Goal: Navigation & Orientation: Find specific page/section

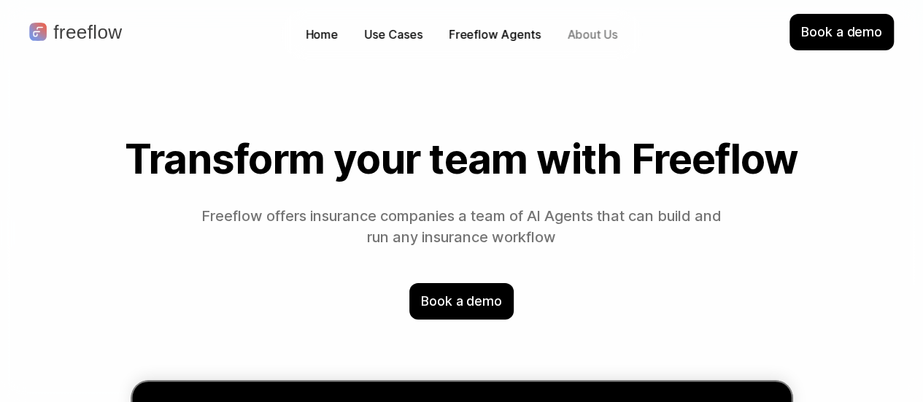
click at [609, 39] on p "About Us" at bounding box center [592, 34] width 50 height 17
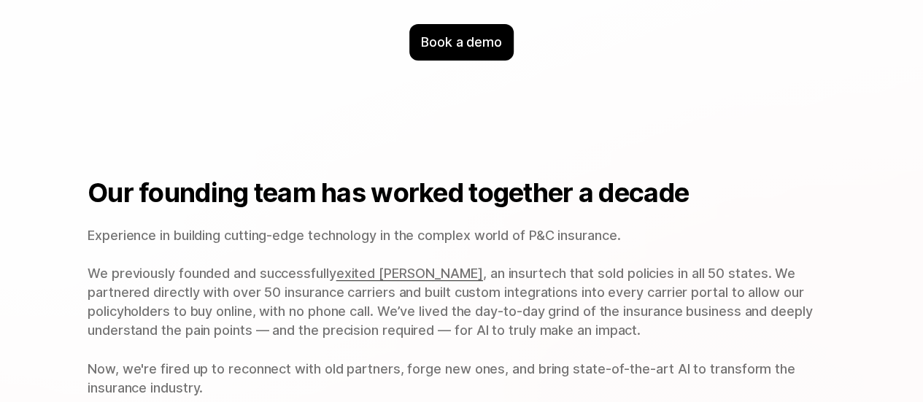
scroll to position [340, 0]
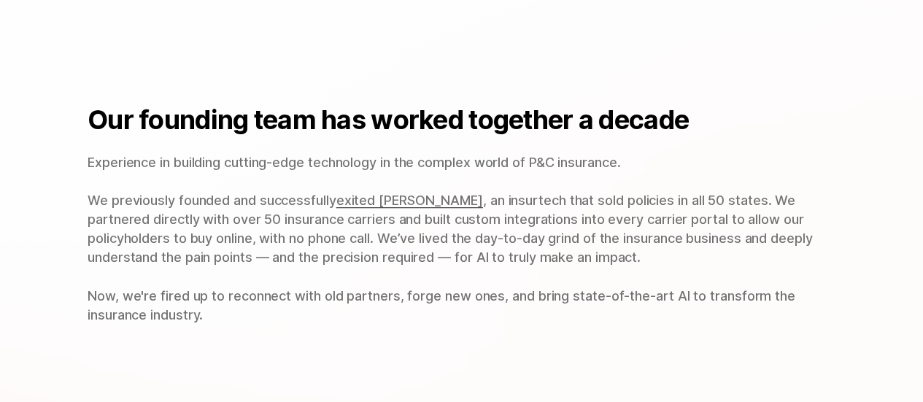
click at [419, 208] on span "exited Young Alfred" at bounding box center [409, 200] width 147 height 15
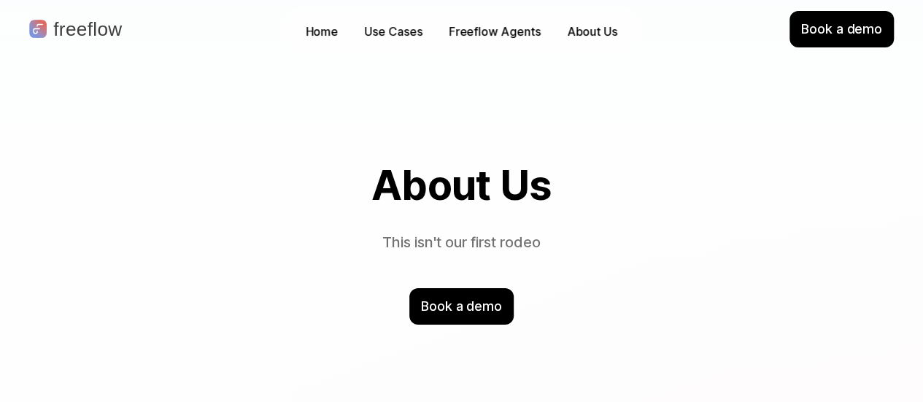
scroll to position [0, 0]
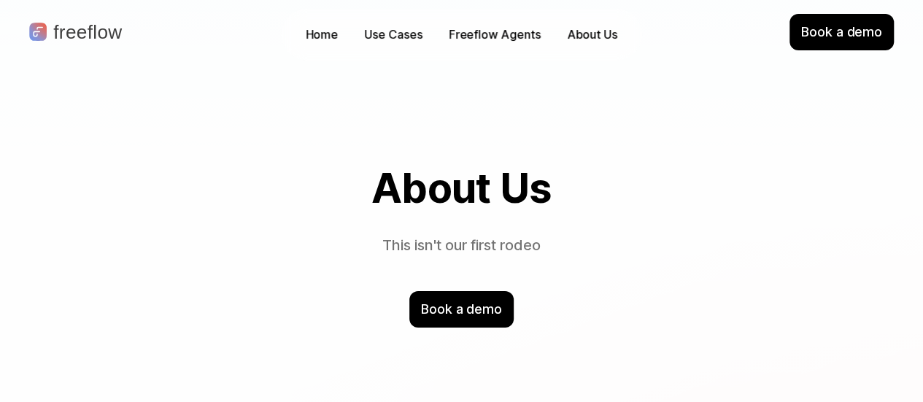
click at [91, 33] on p "freeflow" at bounding box center [87, 32] width 69 height 19
click at [39, 27] on img at bounding box center [38, 32] width 18 height 18
